Goal: Task Accomplishment & Management: Manage account settings

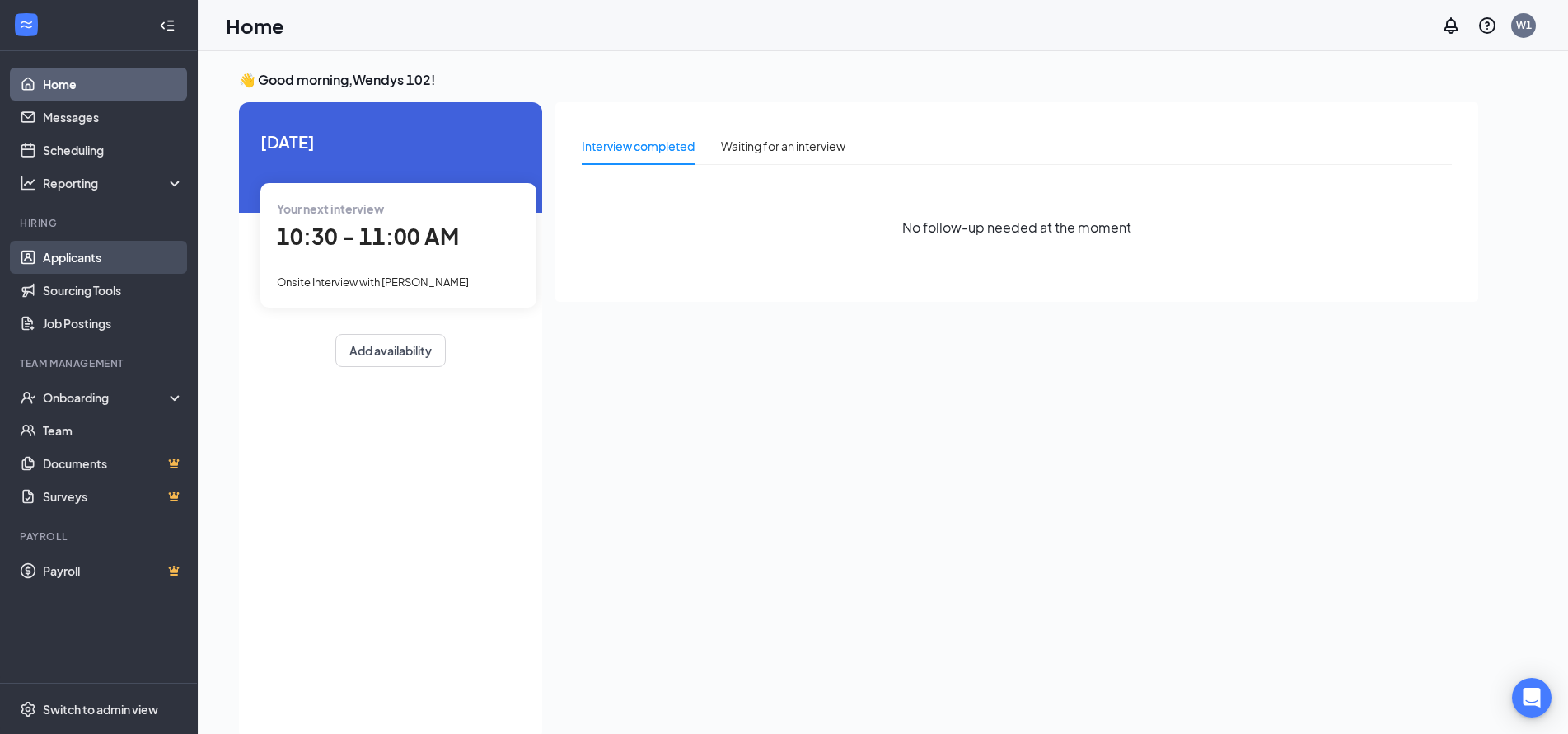
click at [86, 256] on link "Applicants" at bounding box center [113, 257] width 141 height 33
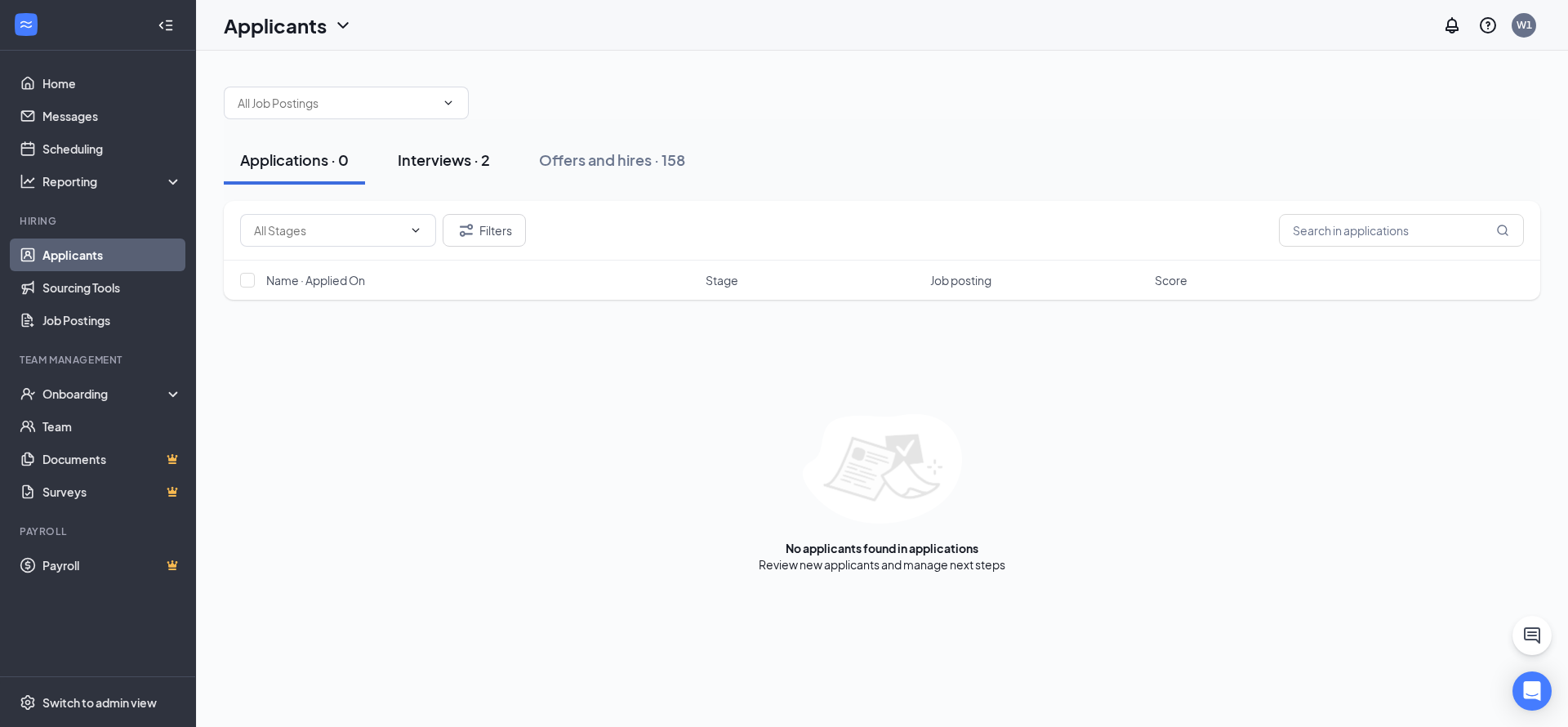
click at [416, 160] on div "Interviews · 2" at bounding box center [444, 160] width 92 height 21
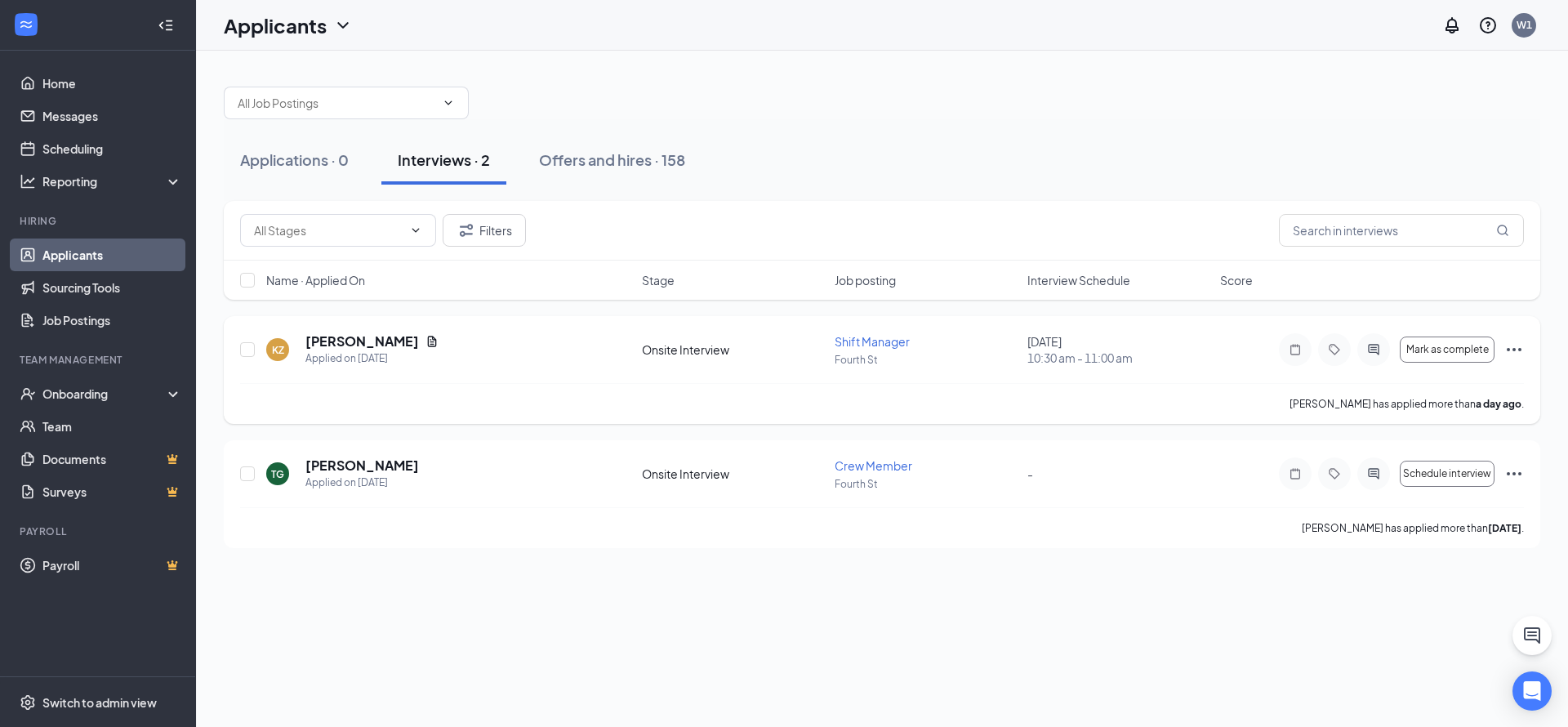
click at [1522, 345] on icon "Ellipses" at bounding box center [1514, 349] width 20 height 20
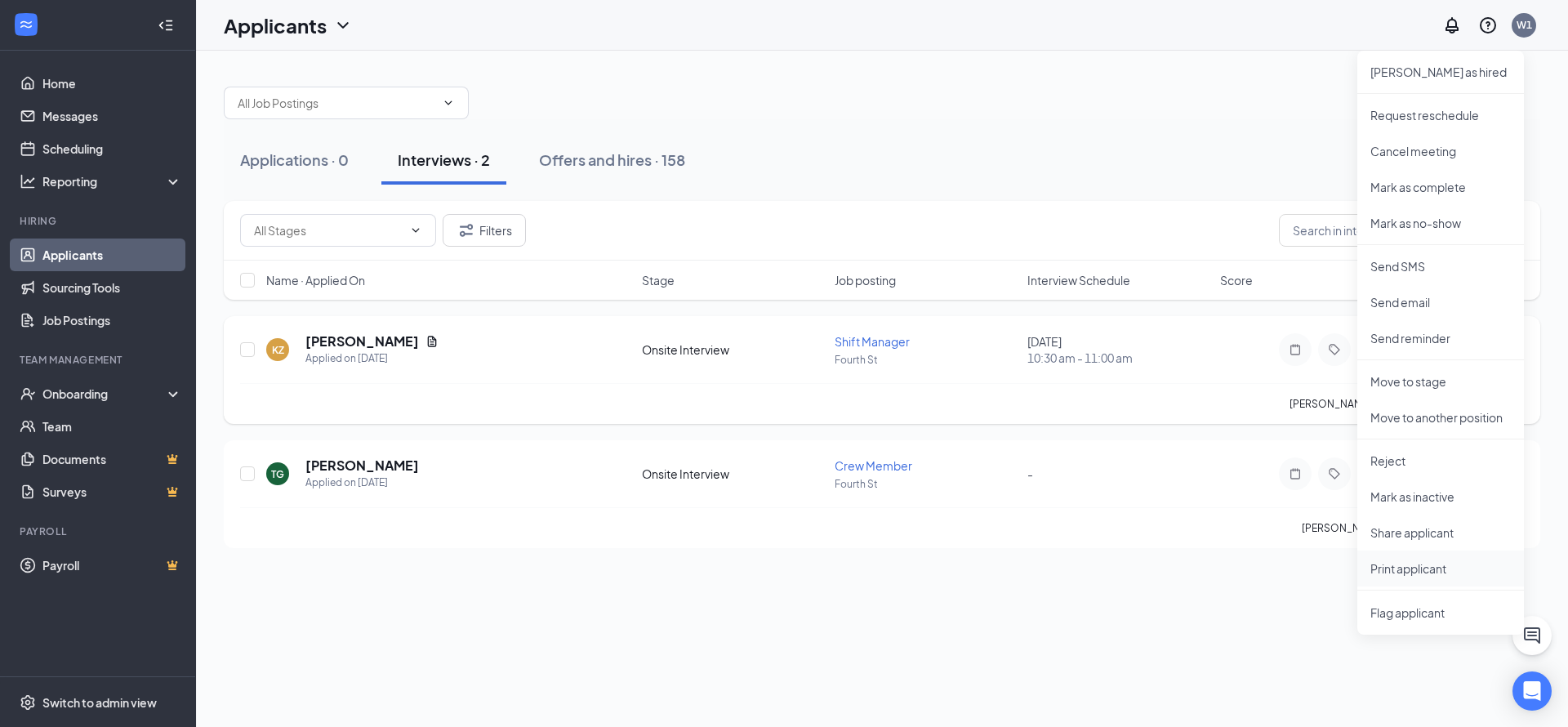
click at [1400, 570] on p "Print applicant" at bounding box center [1441, 568] width 140 height 16
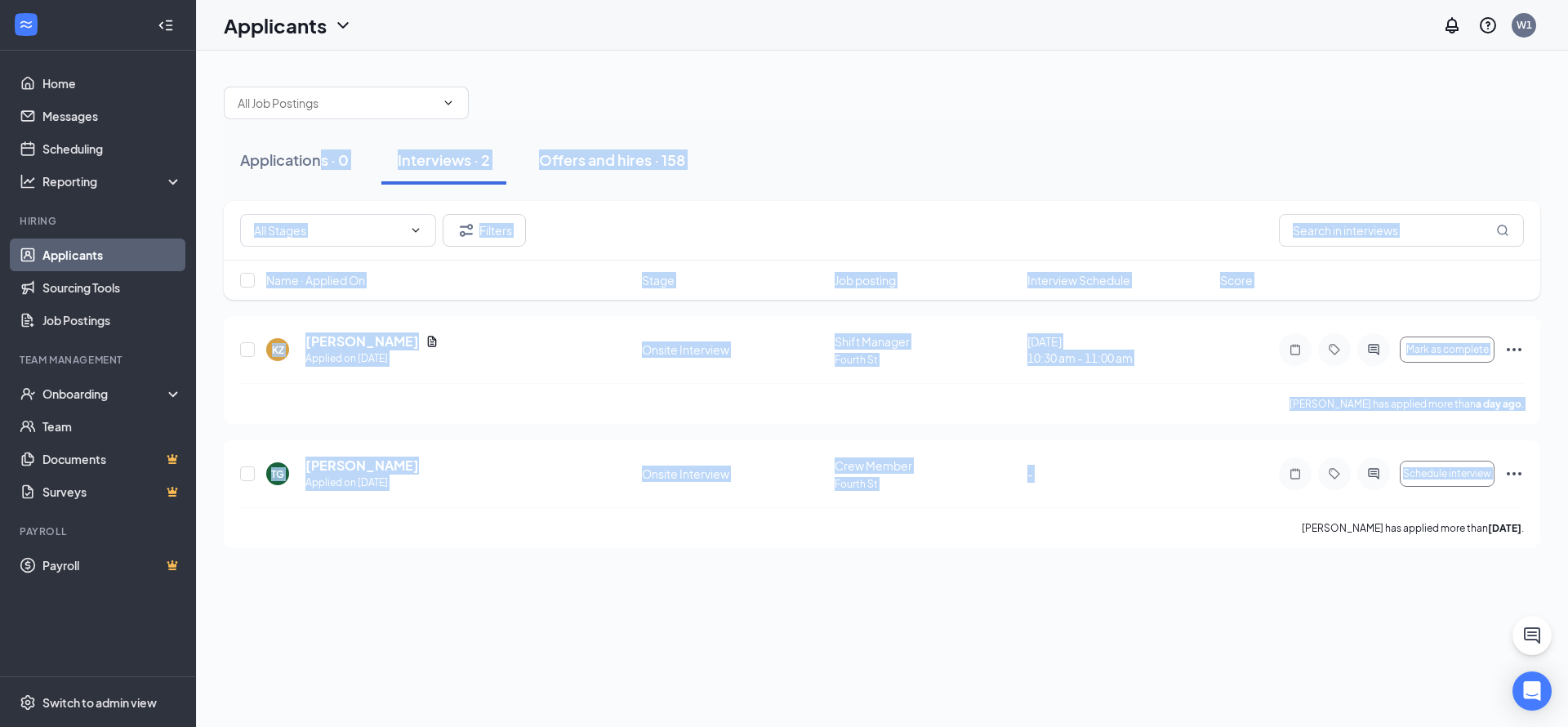
drag, startPoint x: 716, startPoint y: 592, endPoint x: 365, endPoint y: 124, distance: 585.0
click at [365, 124] on div "Applications · 0 Interviews · 2 Offers and hires · 158 Filters Name · Applied O…" at bounding box center [882, 388] width 1372 height 676
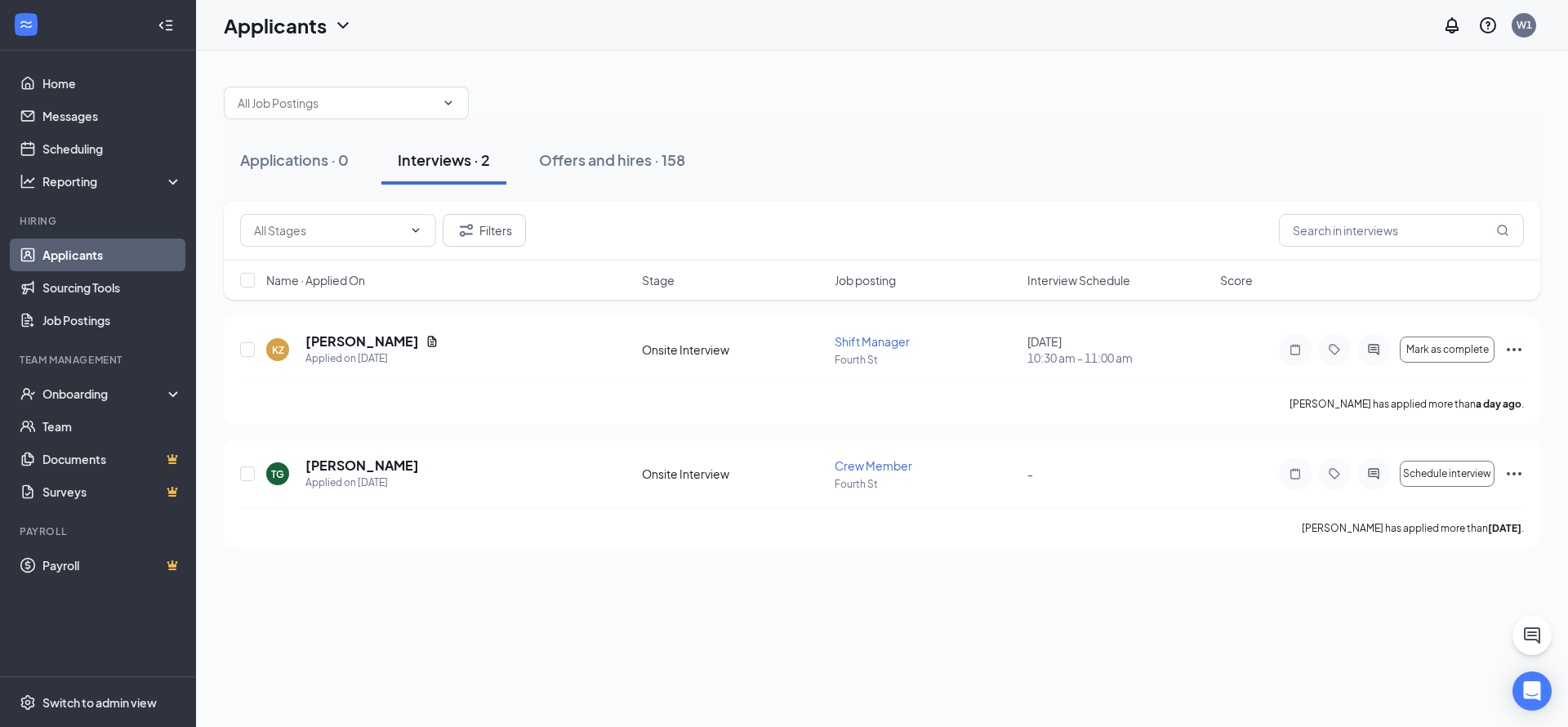
drag, startPoint x: 365, startPoint y: 124, endPoint x: 760, endPoint y: 58, distance: 400.5
click at [760, 58] on div "Applications · 0 Interviews · 2 Offers and hires · 158 Filters Name · Applied O…" at bounding box center [882, 308] width 1372 height 517
click at [1505, 345] on icon "Ellipses" at bounding box center [1514, 349] width 20 height 20
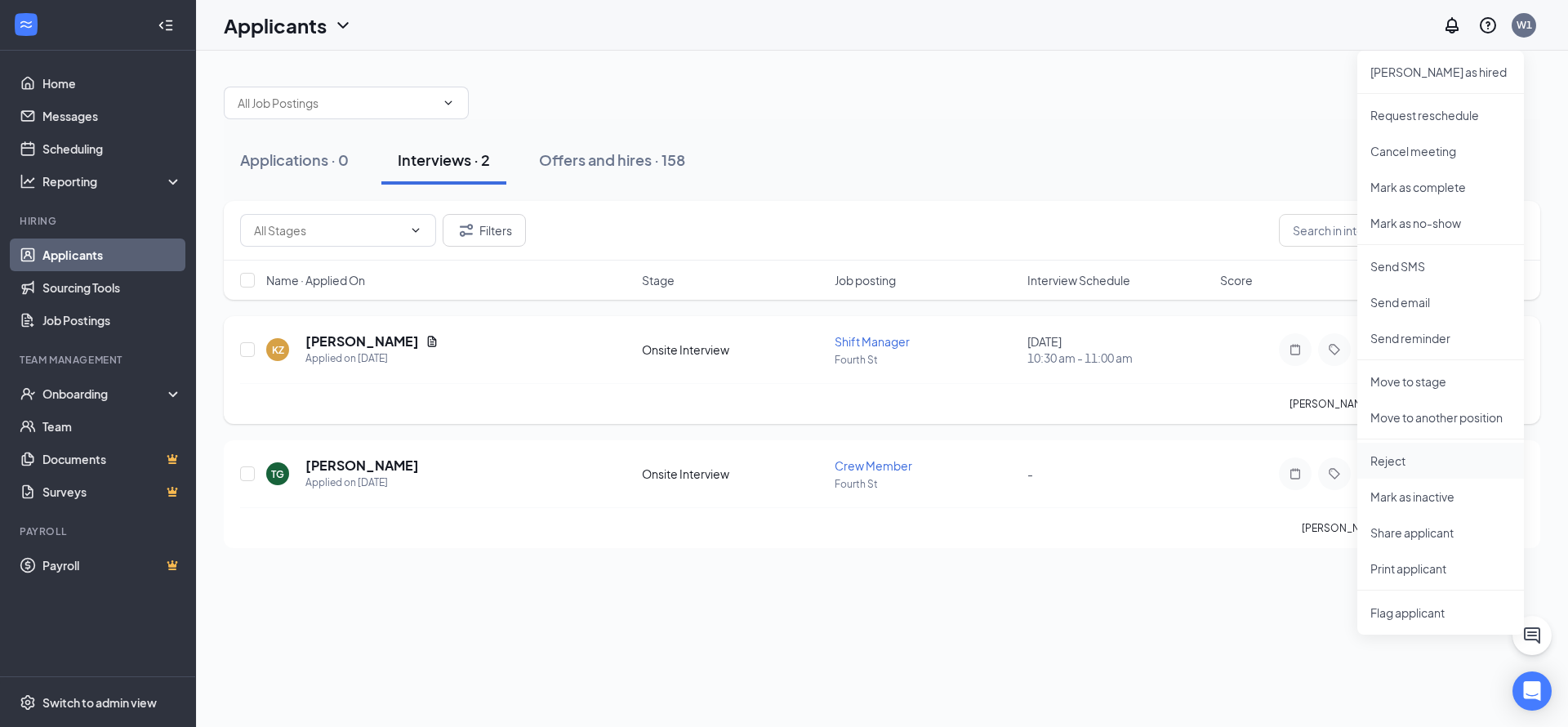
click at [1393, 461] on p "Reject" at bounding box center [1441, 460] width 140 height 16
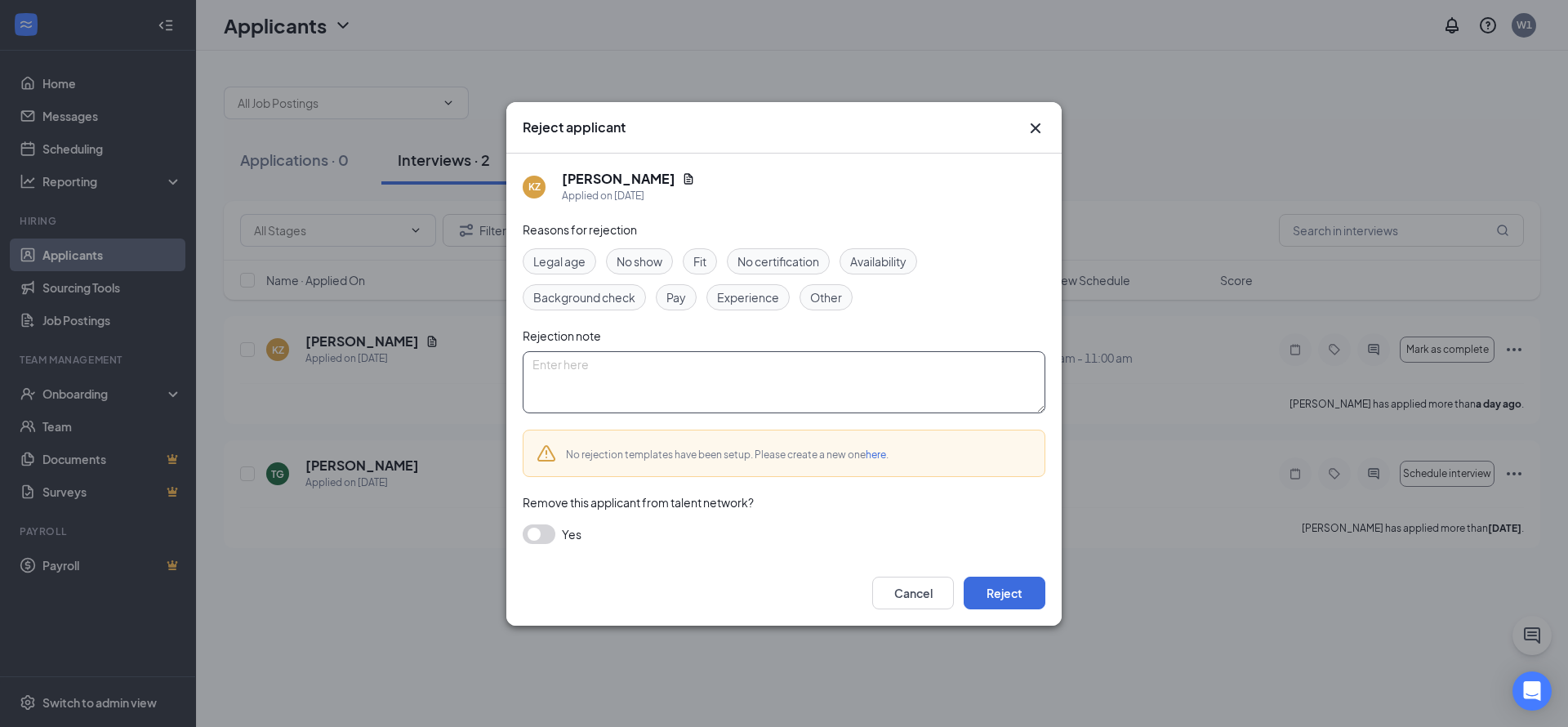
click at [709, 365] on textarea at bounding box center [783, 381] width 522 height 62
click at [706, 263] on span "Fit" at bounding box center [700, 261] width 13 height 18
click at [826, 296] on span "Other" at bounding box center [827, 297] width 32 height 18
click at [746, 364] on textarea at bounding box center [783, 381] width 522 height 62
type textarea "was fired as a GM of arbys due to [MEDICAL_DATA] of one of her employees"
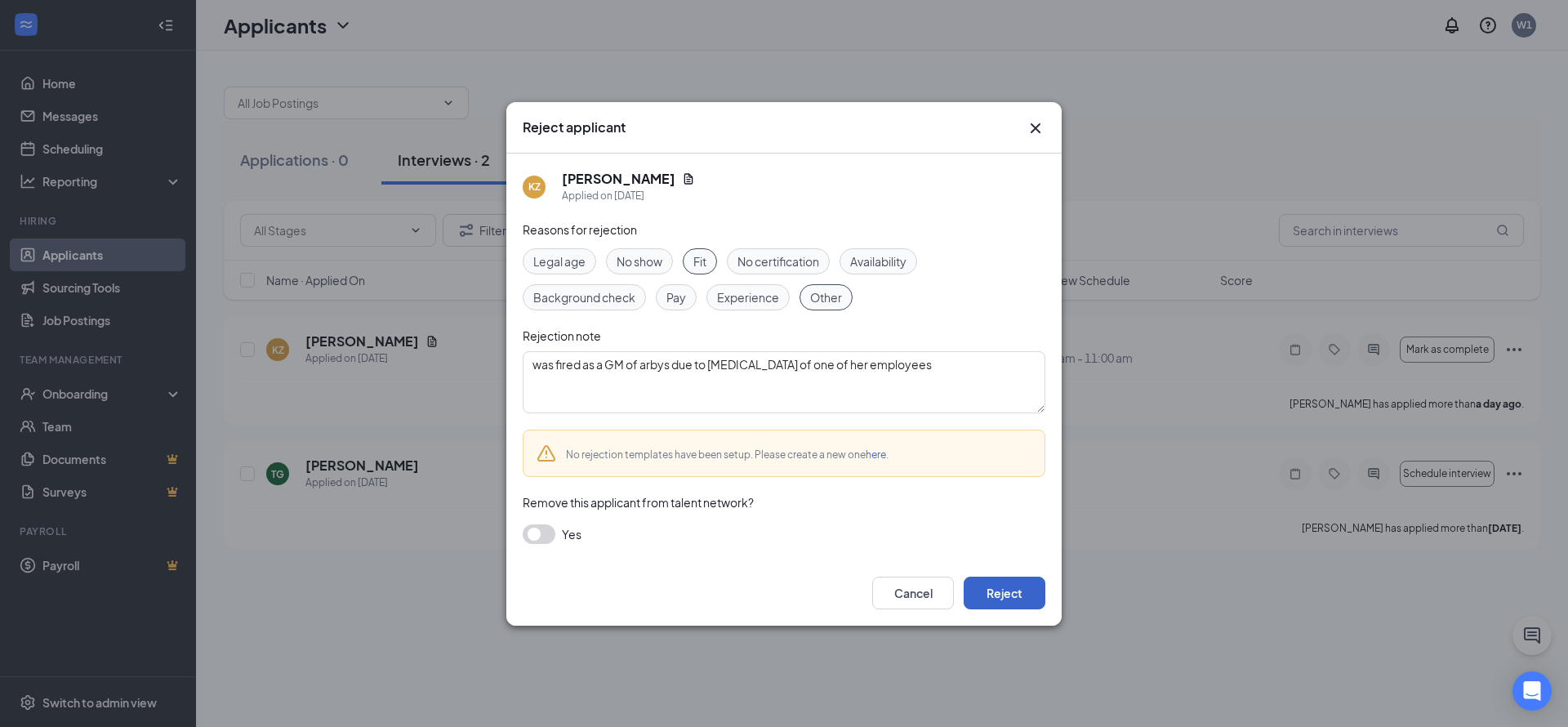
click at [1016, 592] on button "Reject" at bounding box center [1005, 592] width 82 height 32
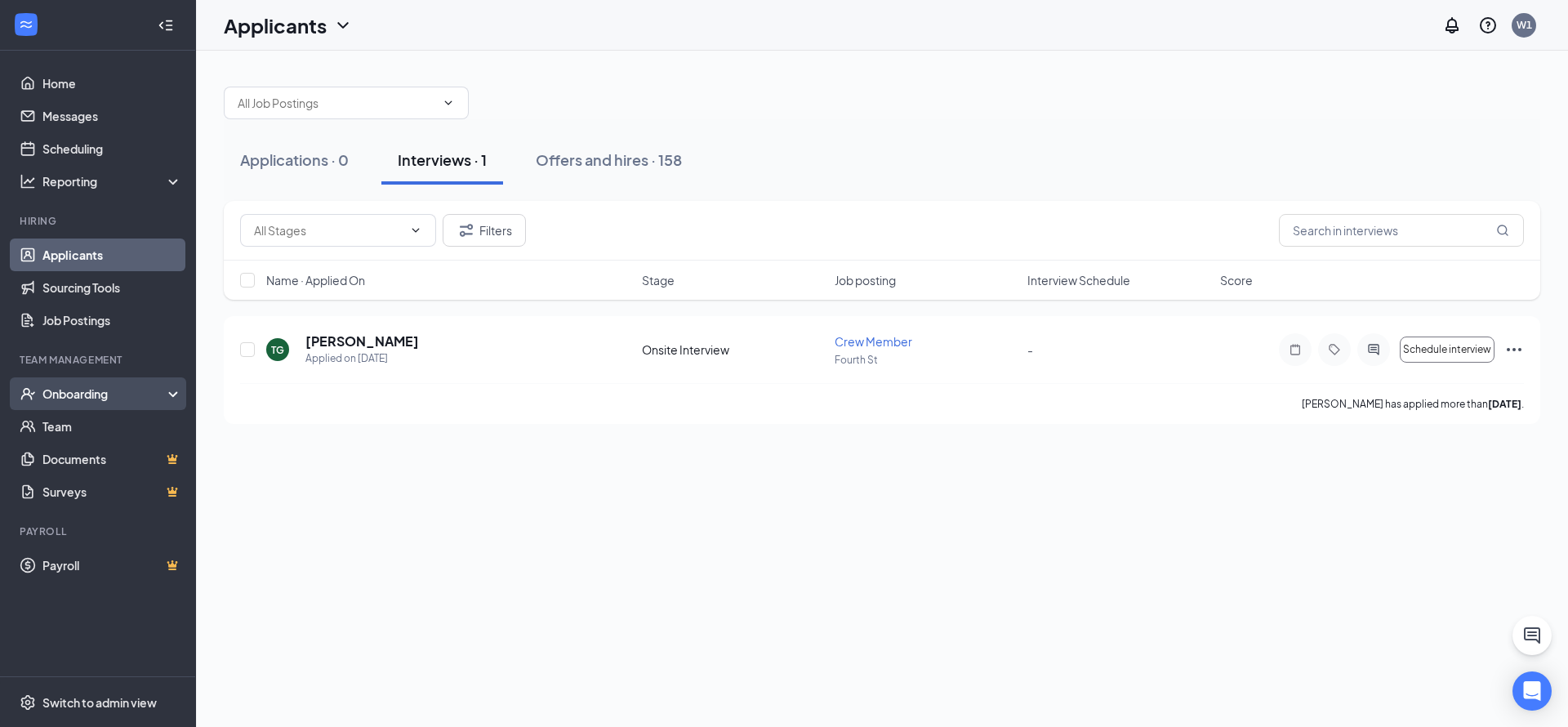
click at [100, 397] on div "Onboarding" at bounding box center [105, 393] width 126 height 16
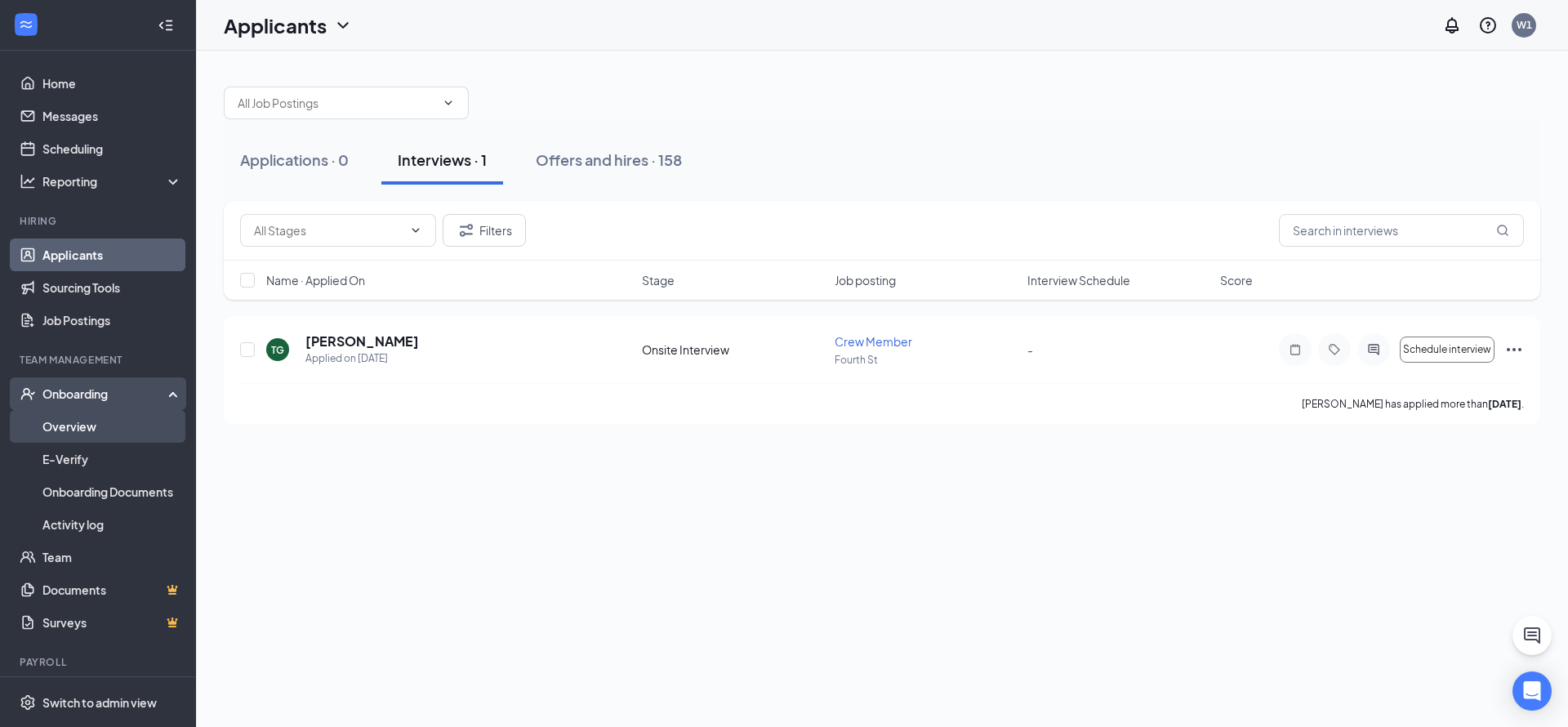
click at [92, 416] on link "Overview" at bounding box center [112, 426] width 139 height 32
